Goal: Task Accomplishment & Management: Use online tool/utility

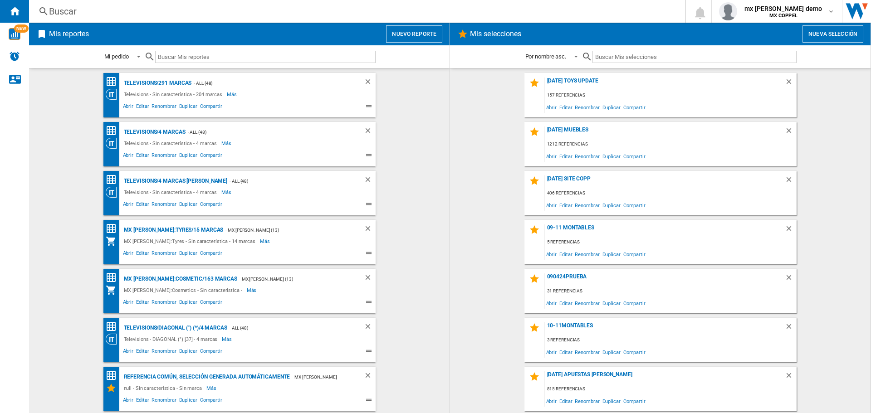
click at [423, 36] on button "Nuevo reporte" at bounding box center [414, 33] width 56 height 17
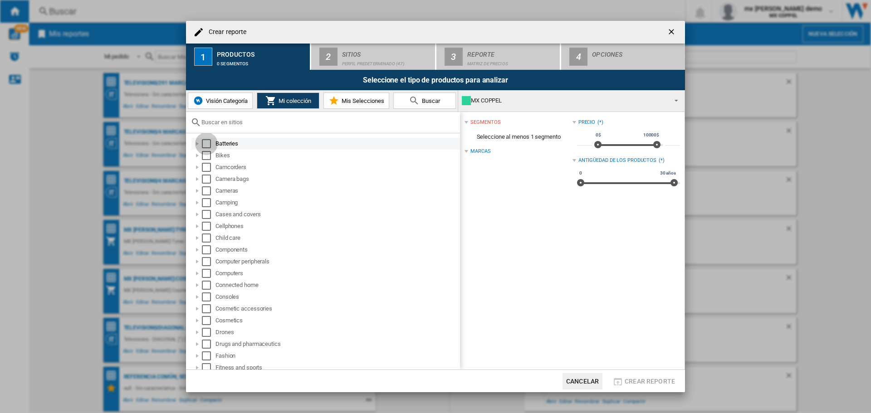
click at [204, 145] on div "Select" at bounding box center [206, 143] width 9 height 9
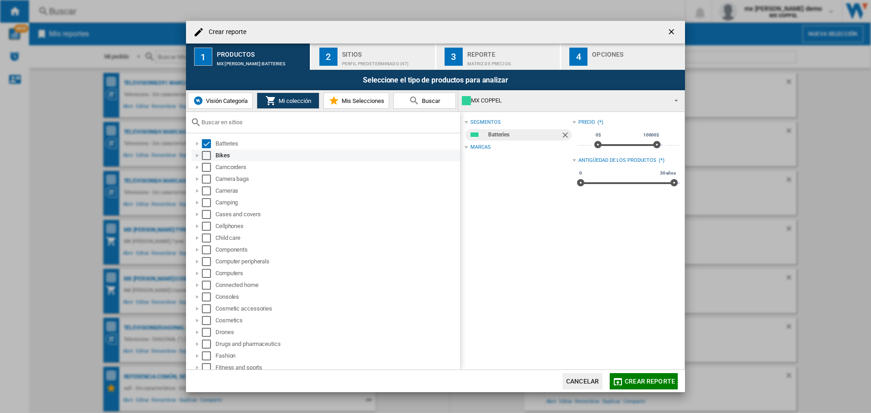
click at [206, 158] on div "Select" at bounding box center [206, 155] width 9 height 9
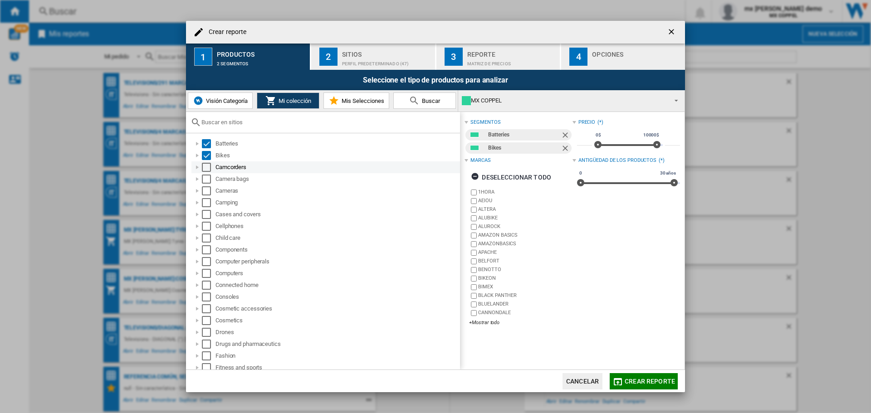
click at [211, 170] on div "Select" at bounding box center [206, 167] width 9 height 9
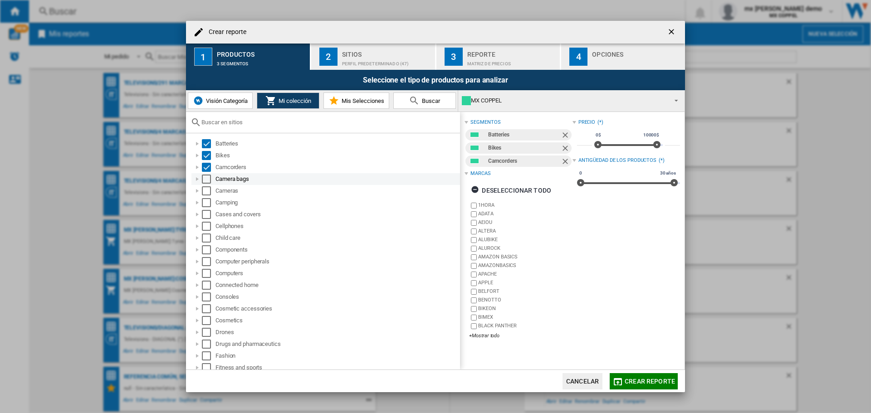
click at [203, 180] on div "Select" at bounding box center [206, 179] width 9 height 9
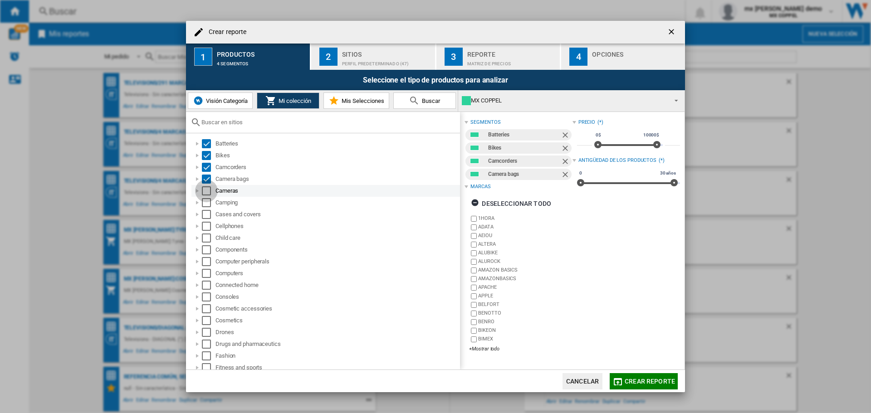
click at [203, 192] on div "Select" at bounding box center [206, 190] width 9 height 9
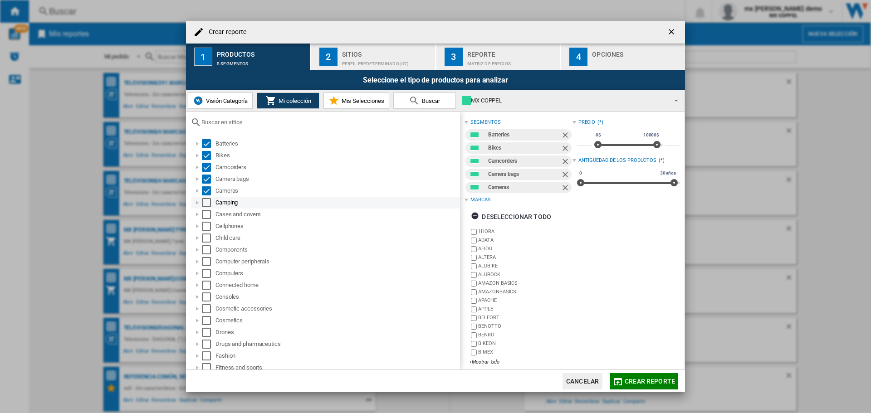
click at [205, 201] on div "Select" at bounding box center [206, 202] width 9 height 9
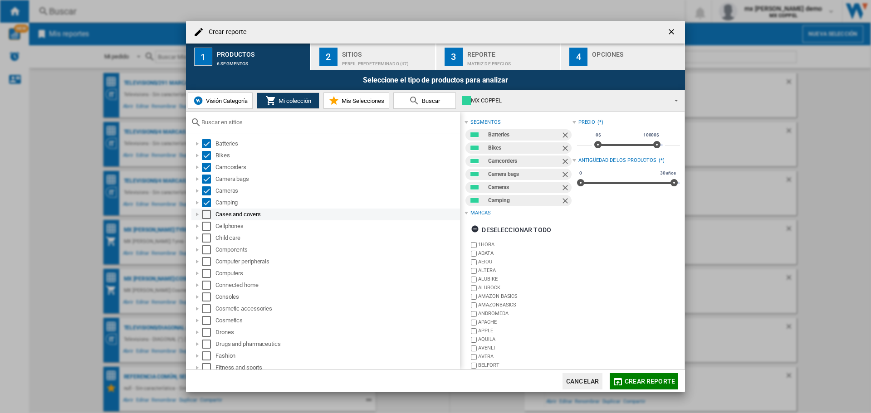
click at [205, 218] on div "Select" at bounding box center [206, 214] width 9 height 9
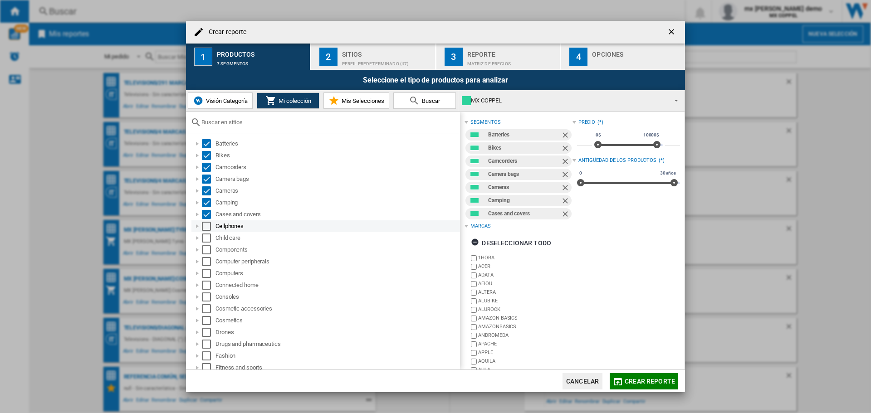
click at [204, 228] on div "Select" at bounding box center [206, 226] width 9 height 9
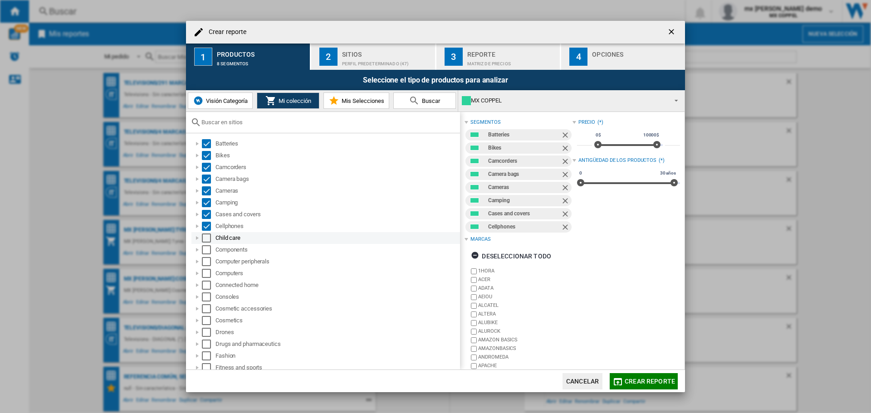
click at [205, 240] on div "Select" at bounding box center [206, 238] width 9 height 9
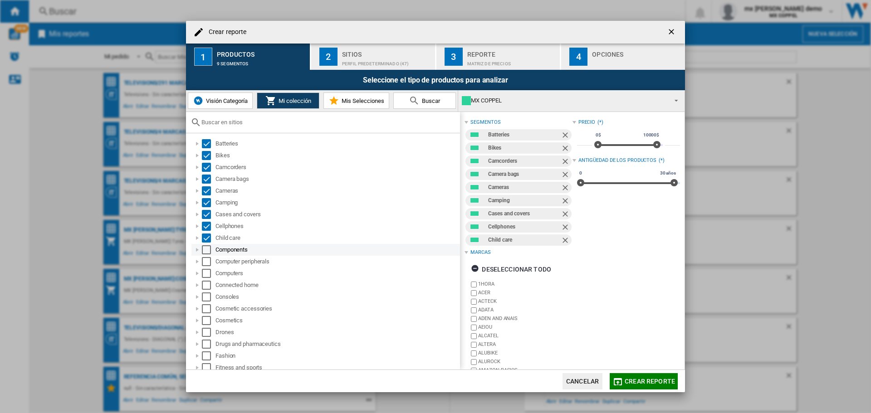
click at [206, 253] on div "Select" at bounding box center [206, 249] width 9 height 9
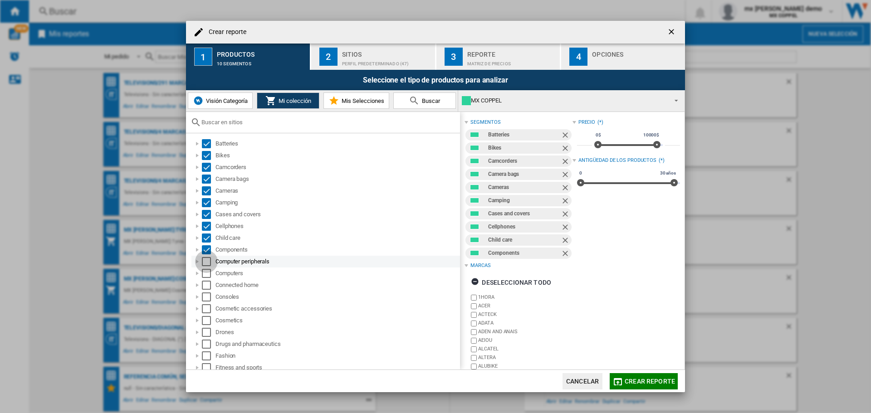
click at [205, 263] on div "Select" at bounding box center [206, 261] width 9 height 9
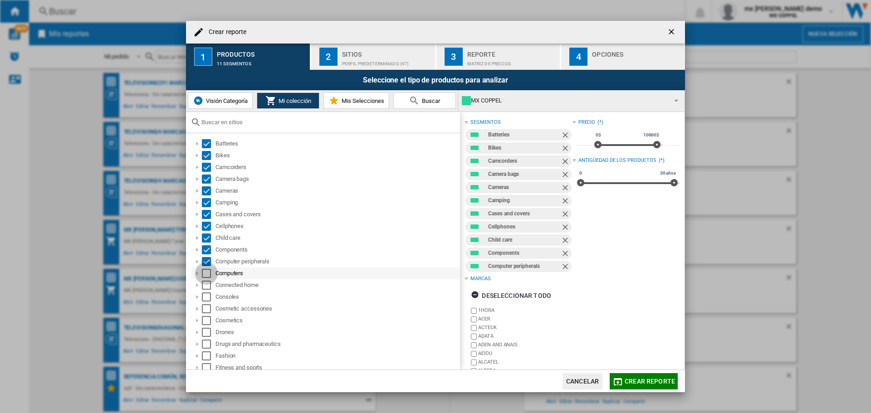
click at [203, 277] on div "Select" at bounding box center [206, 273] width 9 height 9
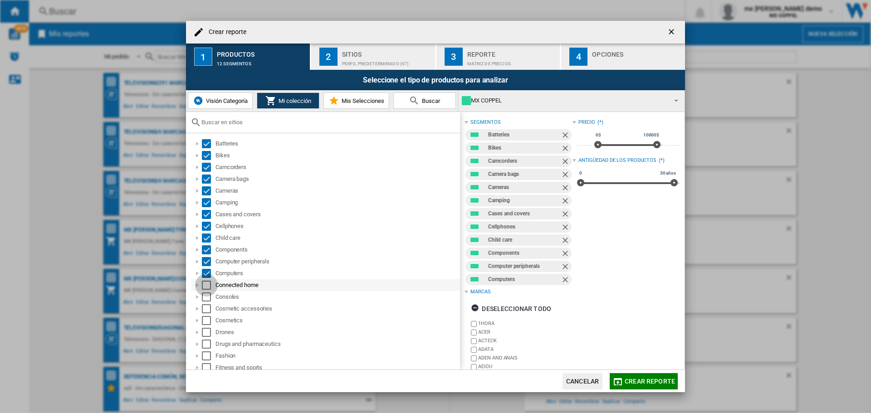
click at [203, 282] on div "Select" at bounding box center [206, 285] width 9 height 9
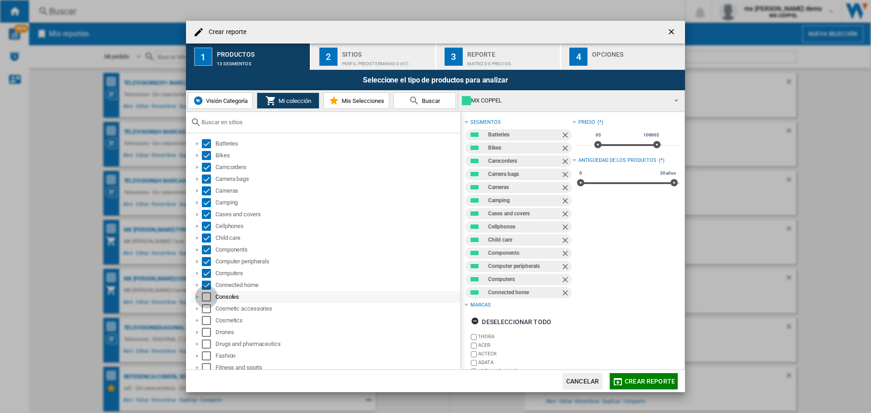
click at [207, 295] on div "Select" at bounding box center [206, 297] width 9 height 9
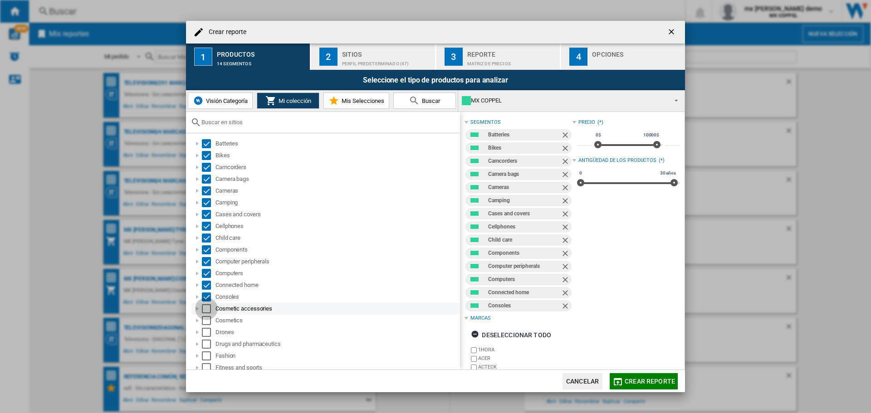
click at [207, 306] on div "Select" at bounding box center [206, 308] width 9 height 9
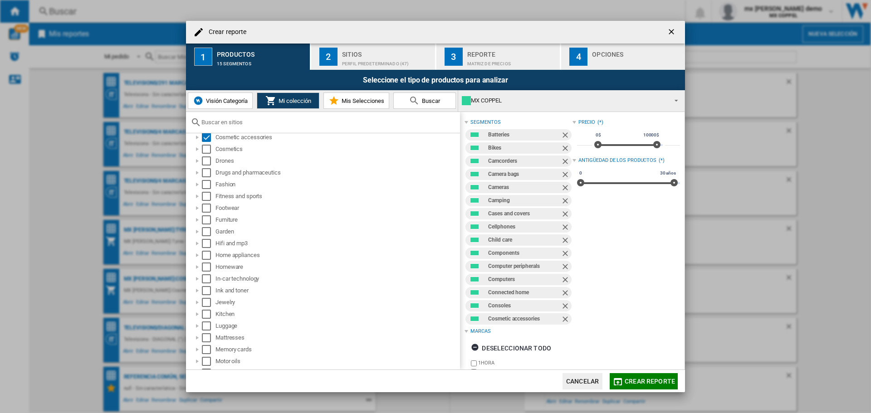
scroll to position [169, 0]
click at [201, 152] on div at bounding box center [197, 151] width 9 height 9
click at [205, 150] on div "Select" at bounding box center [206, 151] width 9 height 9
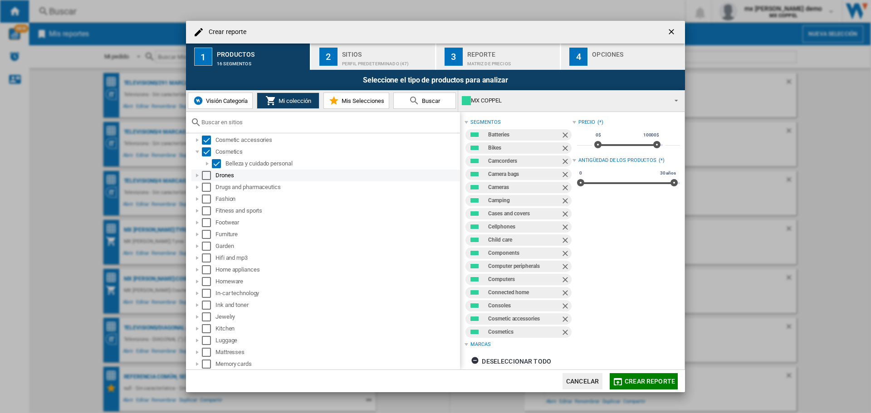
click at [203, 174] on div "Select" at bounding box center [206, 175] width 9 height 9
click at [206, 187] on div "Select" at bounding box center [206, 187] width 9 height 9
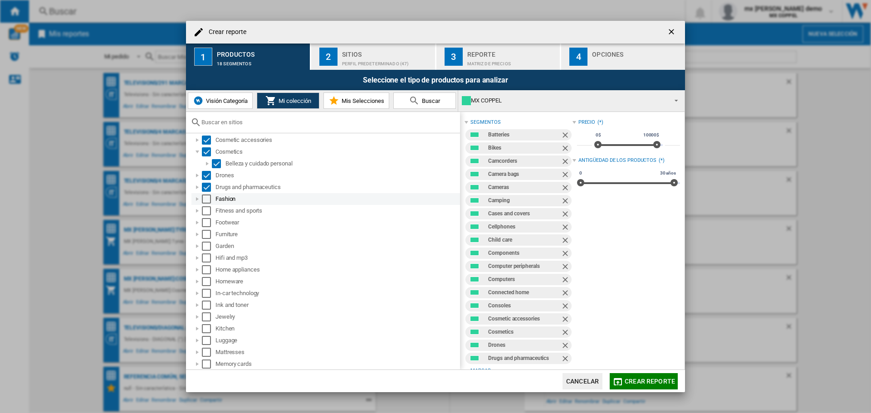
click at [205, 201] on div "Select" at bounding box center [206, 199] width 9 height 9
click at [206, 214] on div "Select" at bounding box center [206, 210] width 9 height 9
click at [206, 222] on div "Select" at bounding box center [206, 222] width 9 height 9
click at [207, 232] on div "Select" at bounding box center [206, 234] width 9 height 9
click at [206, 249] on div "Select" at bounding box center [206, 246] width 9 height 9
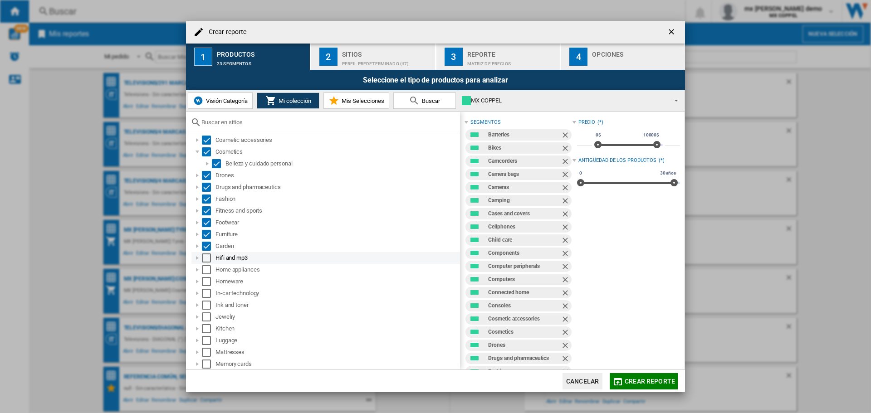
click at [207, 258] on div "Select" at bounding box center [206, 258] width 9 height 9
click at [205, 269] on div "Select" at bounding box center [206, 269] width 9 height 9
click at [206, 285] on div "Select" at bounding box center [206, 281] width 9 height 9
click at [206, 293] on div "Select" at bounding box center [206, 293] width 9 height 9
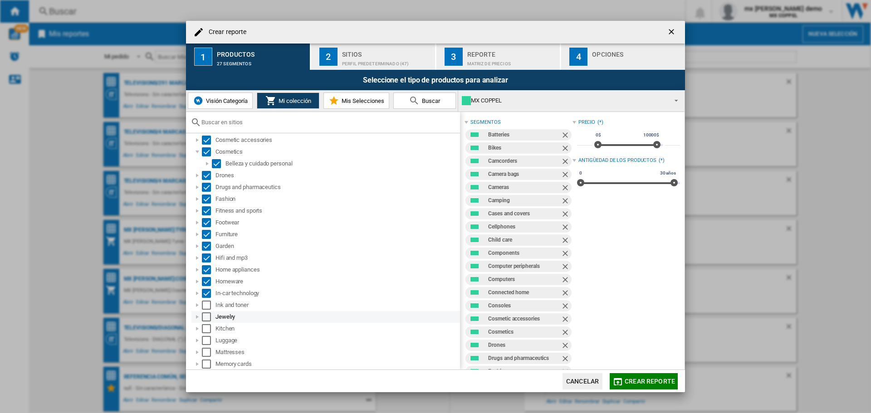
click at [207, 311] on div "Jewelry" at bounding box center [325, 317] width 269 height 12
click at [207, 305] on div "Select" at bounding box center [206, 305] width 9 height 9
click at [206, 316] on div "Select" at bounding box center [206, 317] width 9 height 9
click at [206, 328] on div "Select" at bounding box center [206, 328] width 9 height 9
click at [208, 339] on div "Select" at bounding box center [206, 340] width 9 height 9
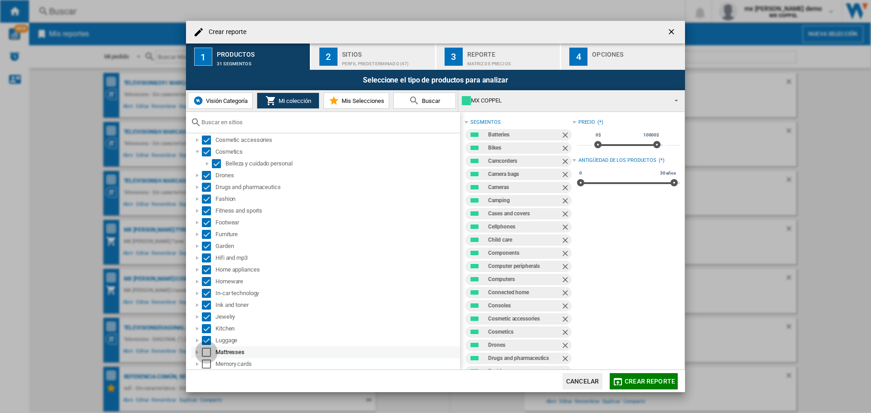
click at [208, 351] on div "Select" at bounding box center [206, 352] width 9 height 9
click at [206, 365] on div "Select" at bounding box center [206, 364] width 9 height 9
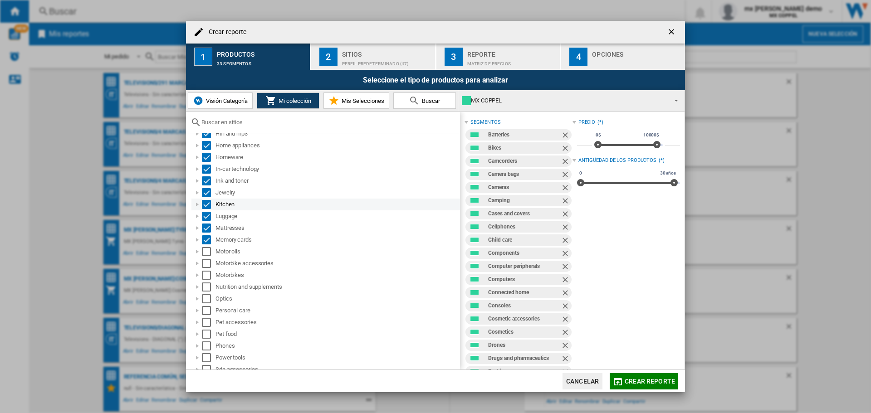
scroll to position [350, 0]
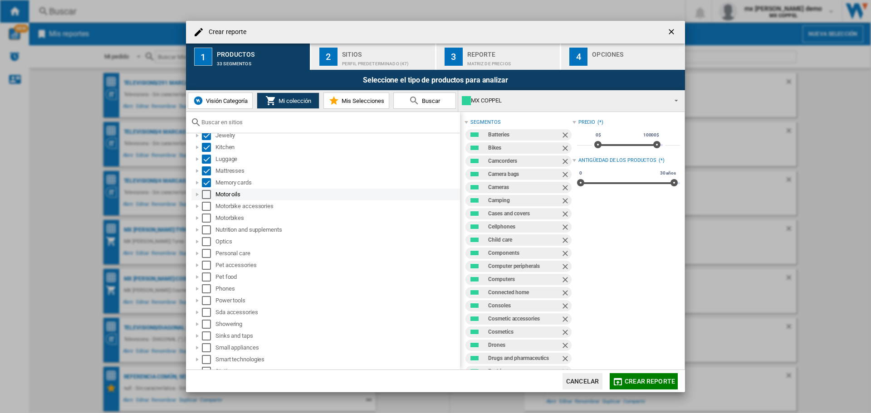
click at [207, 193] on div "Select" at bounding box center [206, 194] width 9 height 9
click at [208, 204] on div "Select" at bounding box center [206, 206] width 9 height 9
click at [206, 221] on div "Select" at bounding box center [206, 218] width 9 height 9
click at [204, 230] on div "Select" at bounding box center [206, 229] width 9 height 9
click at [206, 240] on div "Select" at bounding box center [206, 241] width 9 height 9
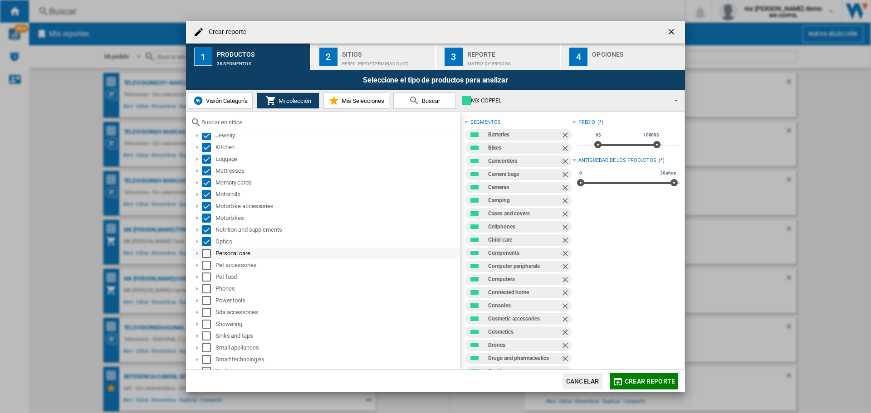
click at [206, 252] on div "Select" at bounding box center [206, 253] width 9 height 9
click at [206, 265] on div "Select" at bounding box center [206, 265] width 9 height 9
click at [205, 276] on div "Select" at bounding box center [206, 277] width 9 height 9
click at [206, 290] on div "Select" at bounding box center [206, 288] width 9 height 9
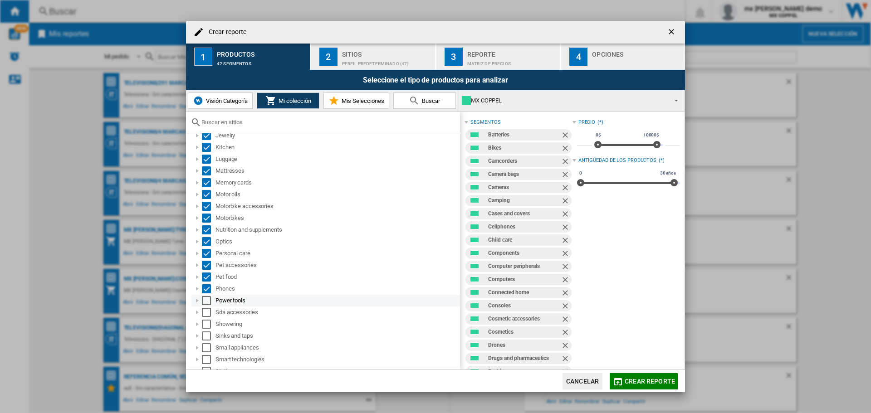
click at [206, 298] on div "Select" at bounding box center [206, 300] width 9 height 9
click at [207, 311] on div "Select" at bounding box center [206, 312] width 9 height 9
click at [206, 322] on div "Select" at bounding box center [206, 324] width 9 height 9
click at [206, 337] on div "Select" at bounding box center [206, 336] width 9 height 9
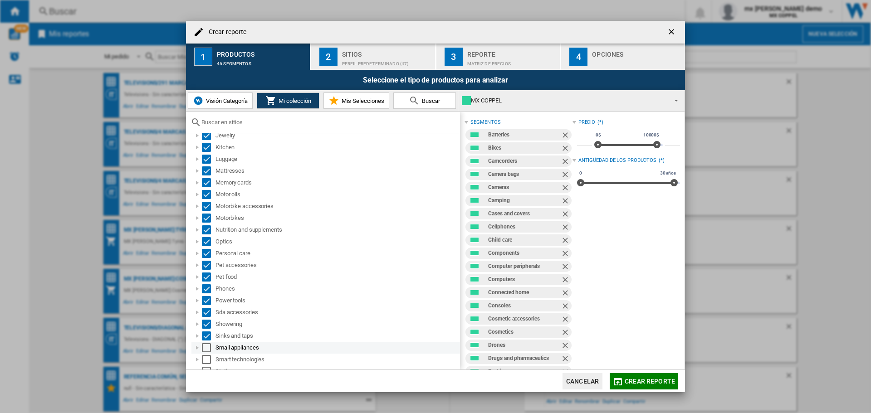
click at [206, 349] on div "Select" at bounding box center [206, 347] width 9 height 9
click at [203, 363] on div "Select" at bounding box center [206, 359] width 9 height 9
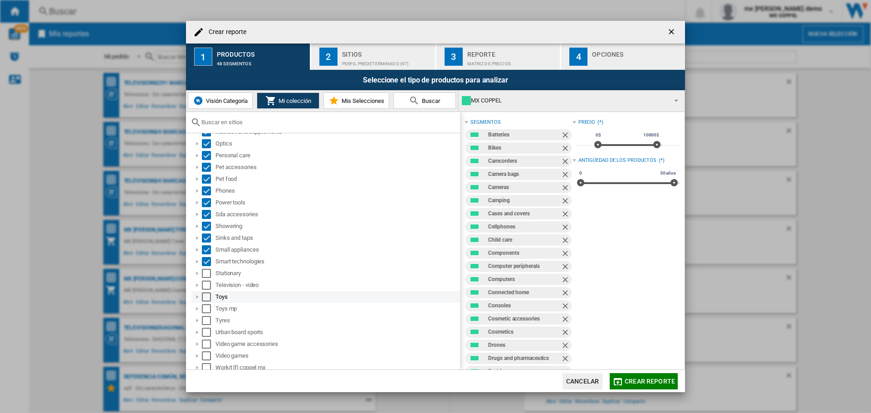
scroll to position [452, 0]
click at [208, 270] on div "Select" at bounding box center [206, 269] width 9 height 9
click at [204, 282] on div "Select" at bounding box center [206, 281] width 9 height 9
click at [203, 294] on div "Select" at bounding box center [206, 293] width 9 height 9
click at [203, 302] on div "Select" at bounding box center [206, 305] width 9 height 9
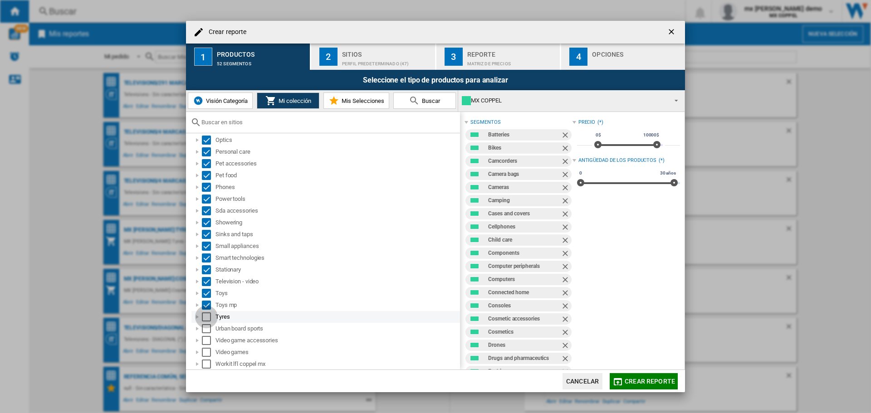
click at [205, 318] on div "Select" at bounding box center [206, 317] width 9 height 9
click at [206, 328] on div "Select" at bounding box center [206, 328] width 9 height 9
click at [206, 339] on div "Select" at bounding box center [206, 340] width 9 height 9
click at [206, 350] on div "Select" at bounding box center [206, 352] width 9 height 9
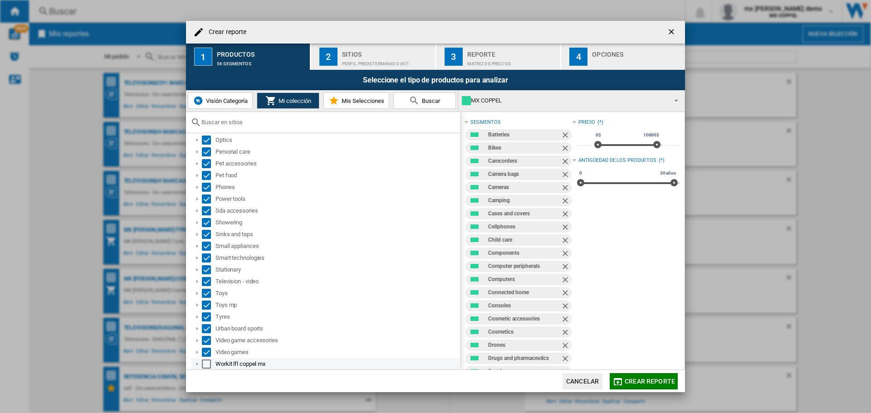
click at [207, 366] on div "Select" at bounding box center [206, 364] width 9 height 9
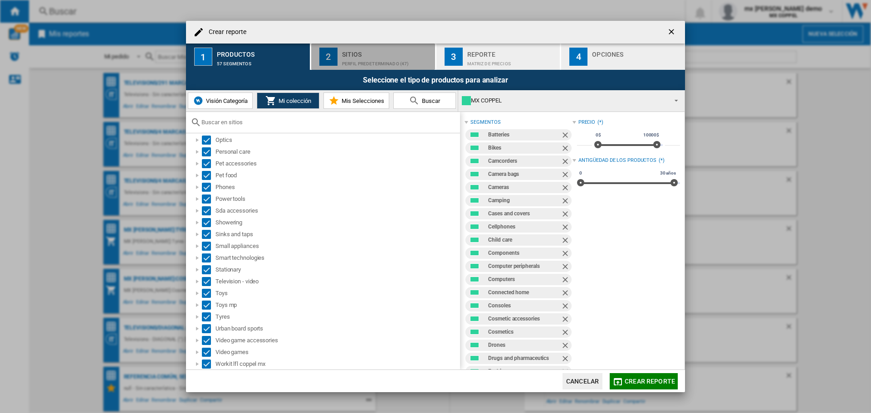
click at [414, 61] on div "Perfil predeterminado (47)" at bounding box center [386, 62] width 89 height 10
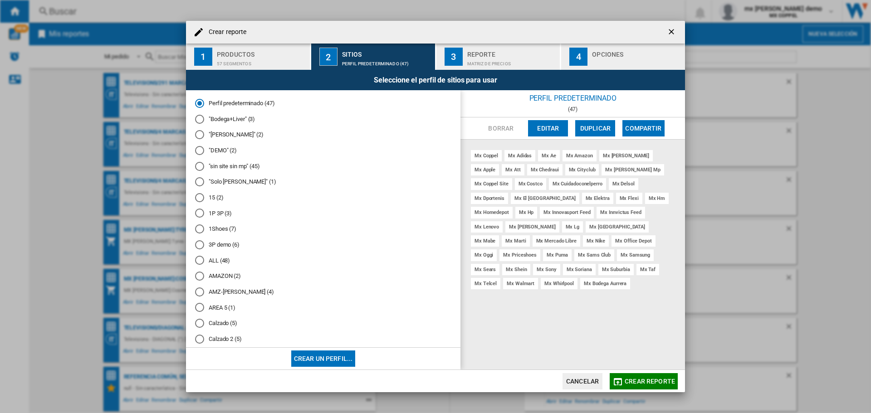
click at [224, 214] on md-radio-button "1P 3P (3)" at bounding box center [323, 213] width 256 height 9
click at [513, 64] on div "Matriz de precios" at bounding box center [511, 62] width 89 height 10
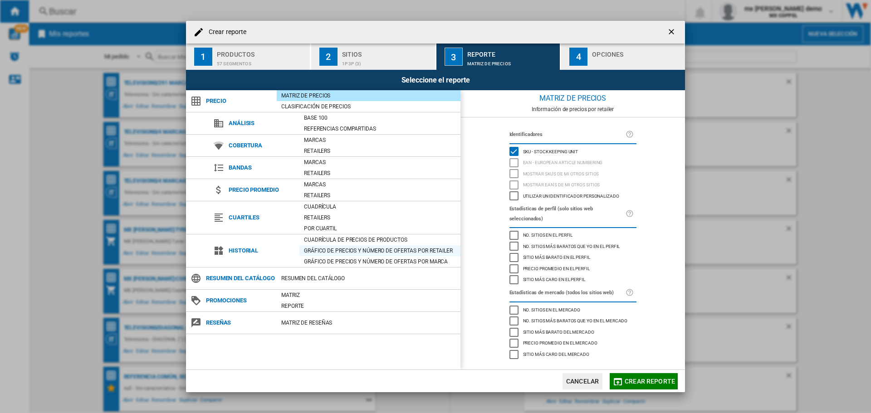
click at [358, 248] on div "Gráfico de precios y número de ofertas por retailer" at bounding box center [379, 250] width 161 height 9
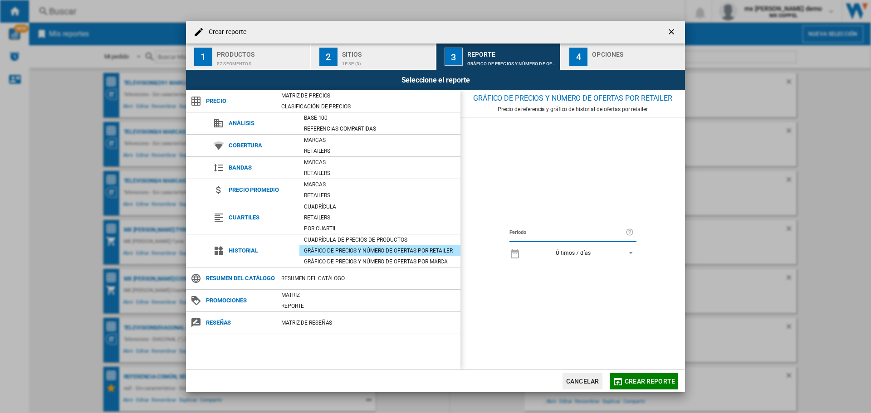
click at [614, 62] on div "button" at bounding box center [636, 62] width 89 height 10
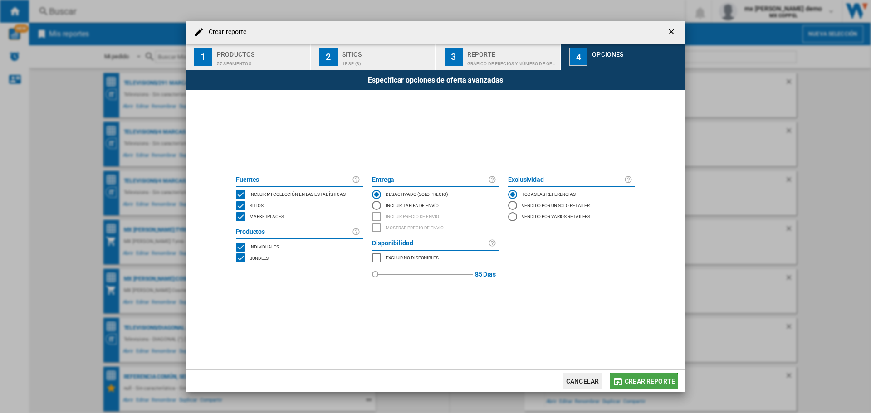
click at [643, 383] on span "Crear reporte" at bounding box center [650, 381] width 50 height 7
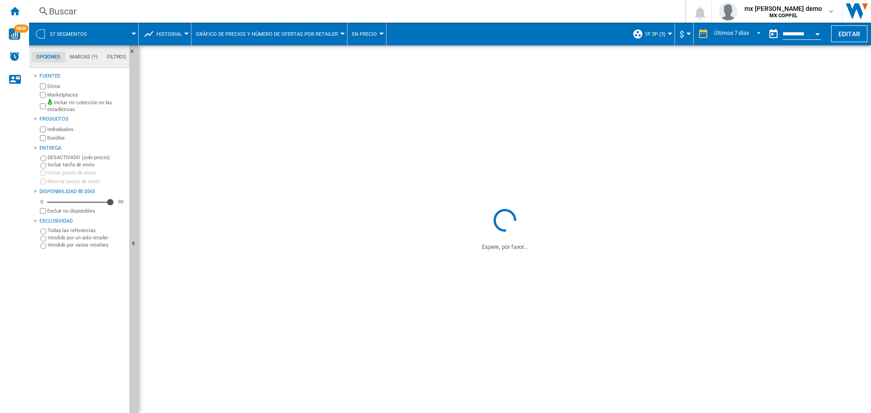
click at [376, 32] on button "En precio" at bounding box center [366, 34] width 29 height 23
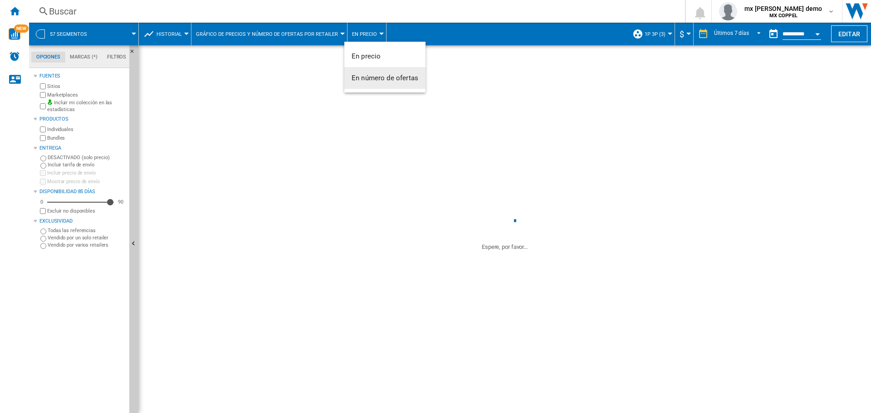
click at [399, 74] on span "En número de ofertas" at bounding box center [385, 78] width 67 height 8
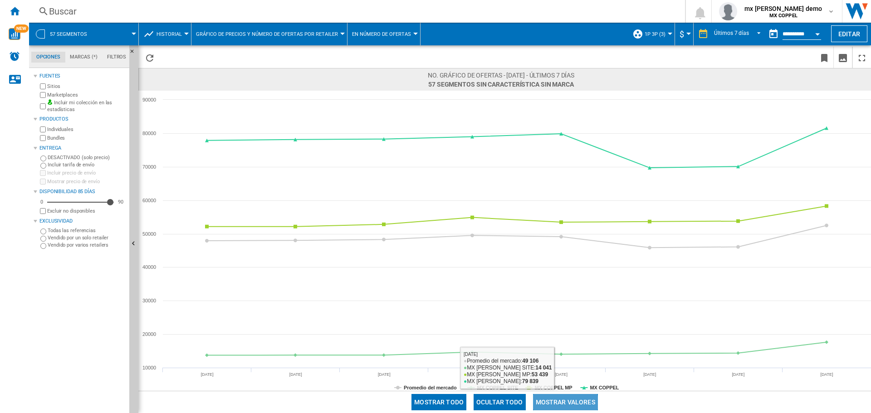
click at [562, 405] on button "Mostrar valores" at bounding box center [565, 402] width 65 height 16
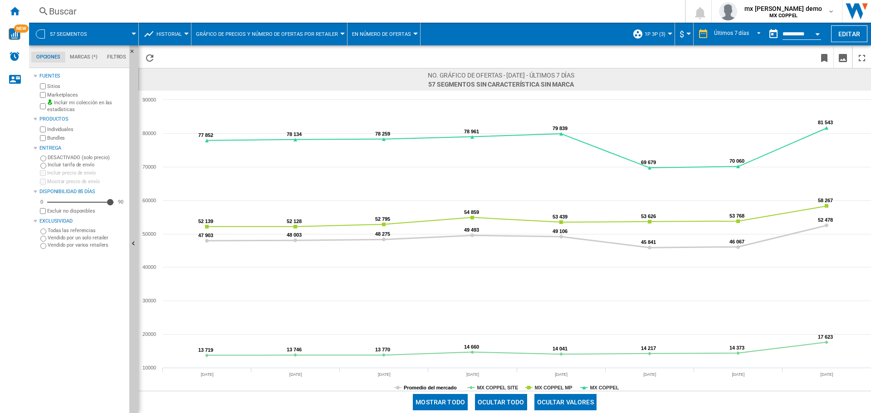
click at [421, 387] on tspan "Promedio del mercado" at bounding box center [430, 387] width 53 height 5
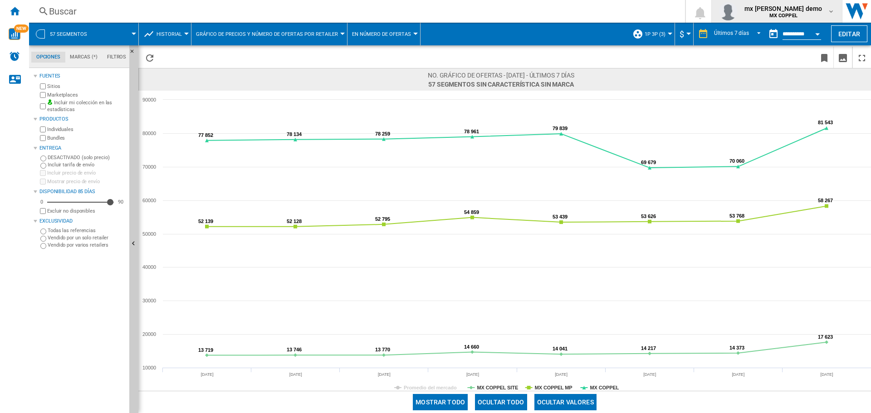
click at [800, 5] on span "mx [PERSON_NAME] demo" at bounding box center [784, 8] width 78 height 9
click at [801, 75] on button "Cerrar sesión" at bounding box center [786, 79] width 88 height 18
